Goal: Transaction & Acquisition: Purchase product/service

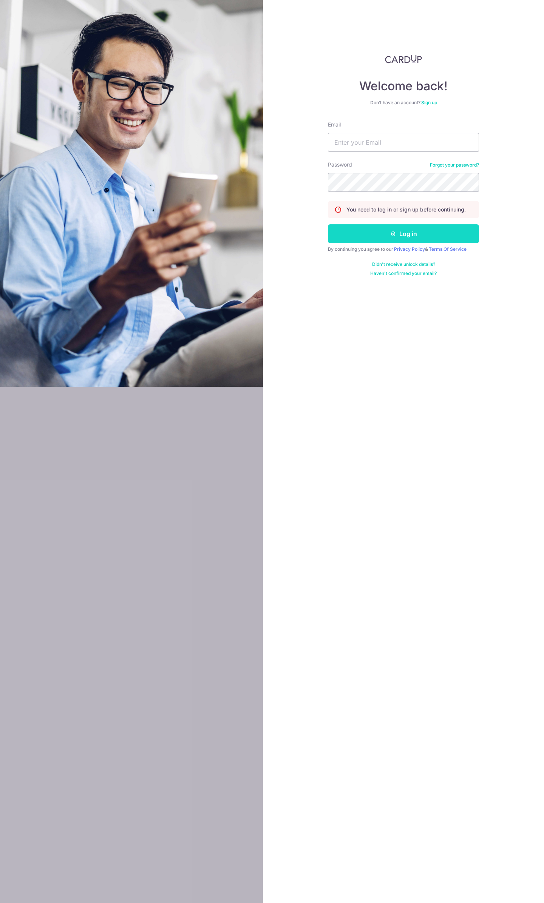
type input "giga735@msn.com"
click at [388, 240] on button "Log in" at bounding box center [403, 233] width 151 height 19
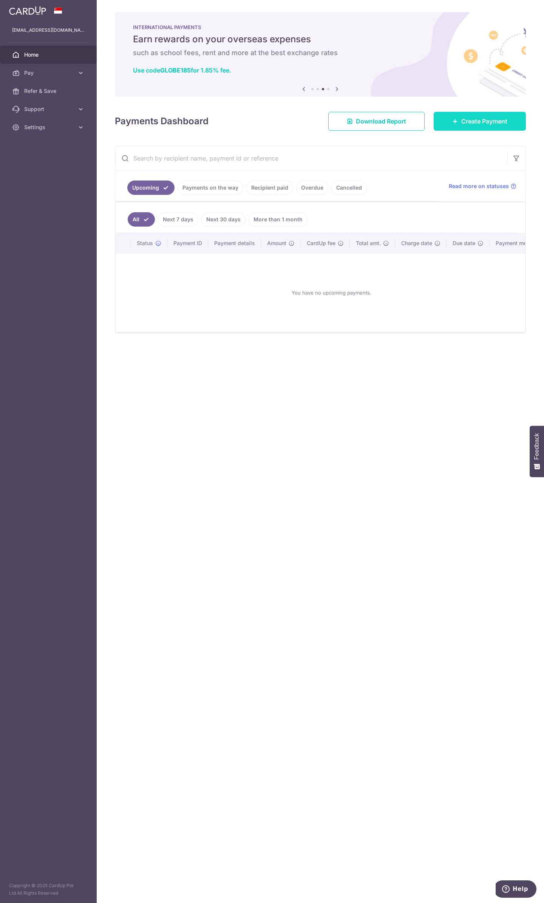
click at [460, 123] on link "Create Payment" at bounding box center [480, 121] width 92 height 19
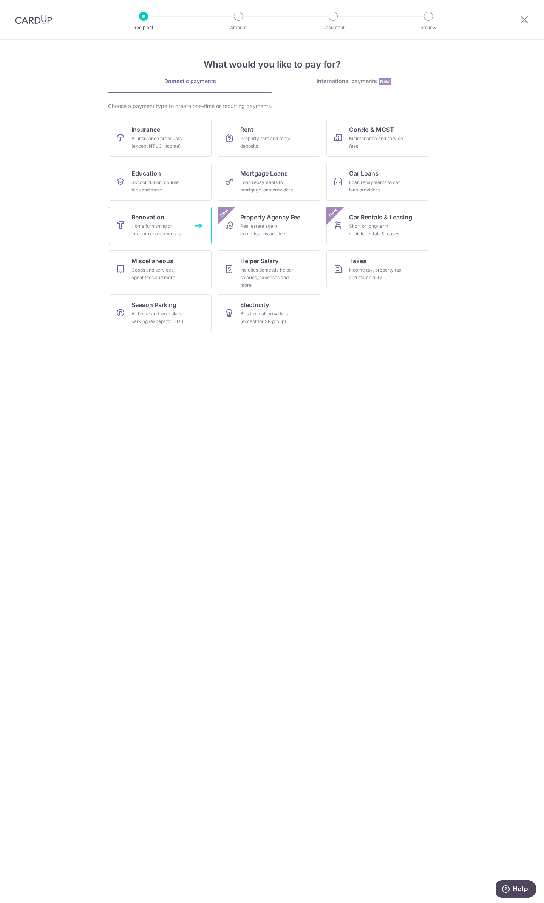
click at [161, 217] on span "Renovation" at bounding box center [147, 217] width 33 height 9
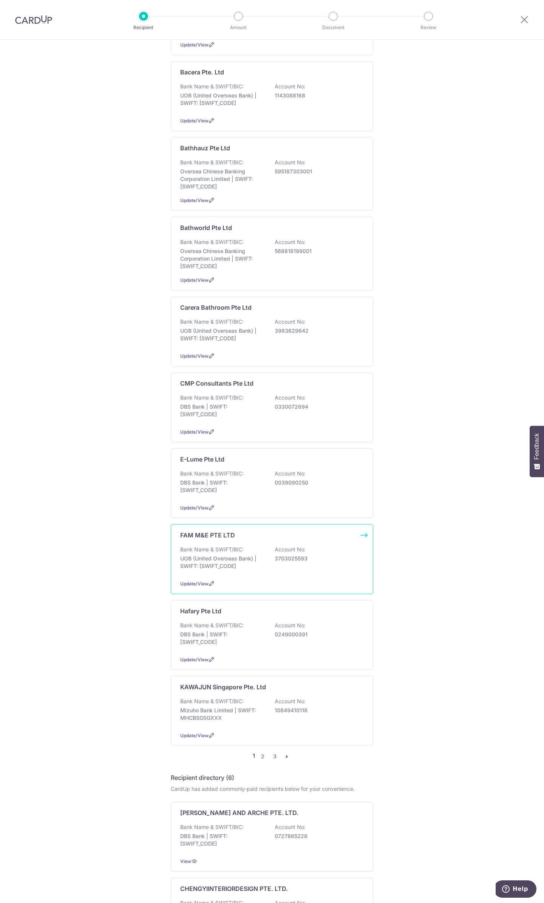
scroll to position [189, 0]
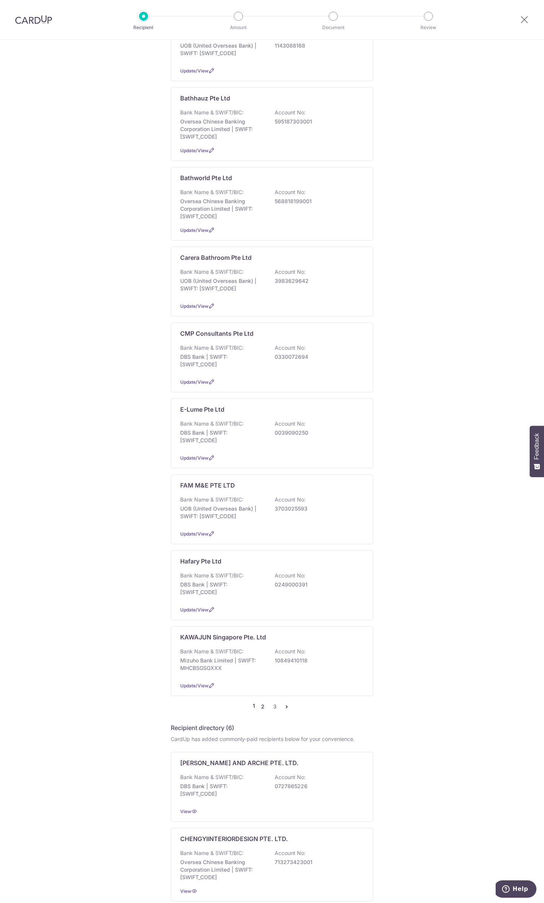
click at [260, 704] on link "2" at bounding box center [262, 706] width 9 height 9
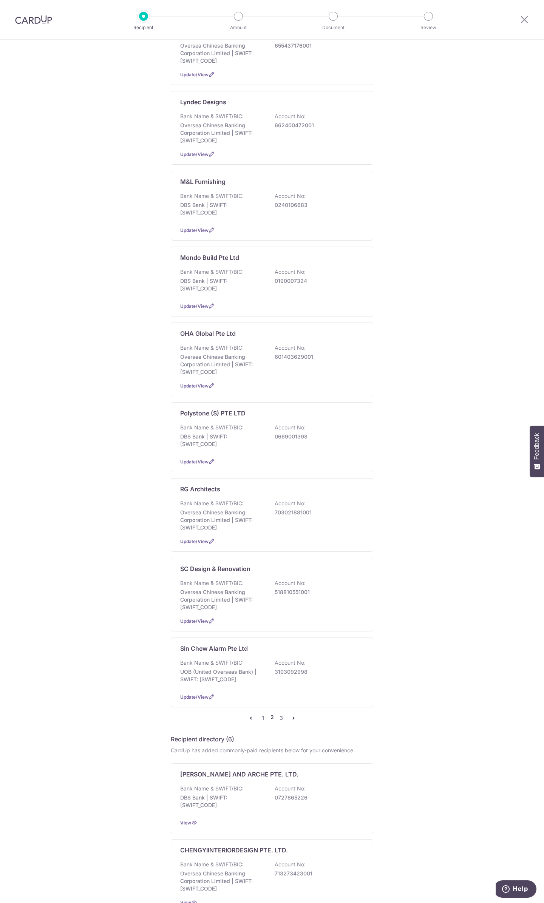
scroll to position [0, 0]
